Goal: Task Accomplishment & Management: Manage account settings

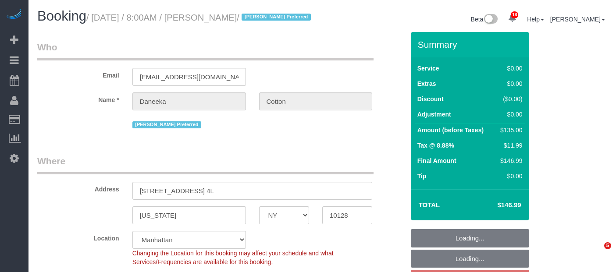
select select "NY"
select select "spot1"
select select "number:89"
select select "number:77"
select select "number:15"
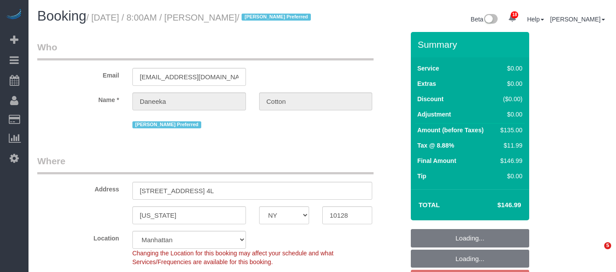
select select "number:5"
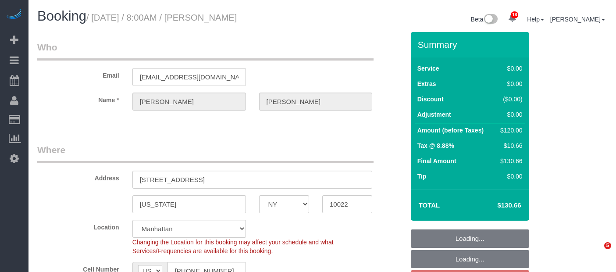
select select "NY"
select select "spot1"
select select "number:56"
select select "number:75"
select select "number:15"
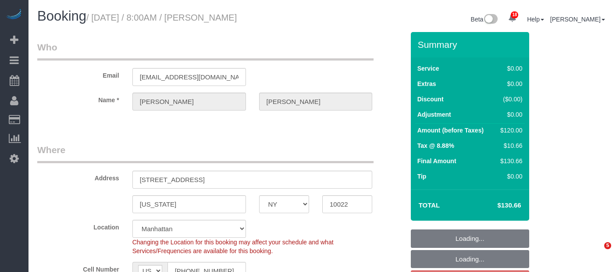
select select "number:5"
